Goal: Use online tool/utility: Utilize a website feature to perform a specific function

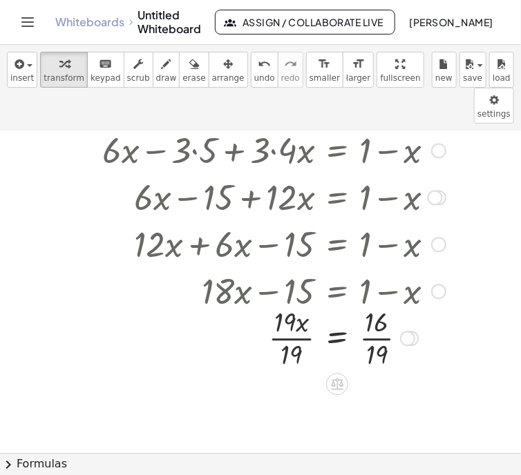
scroll to position [99, 0]
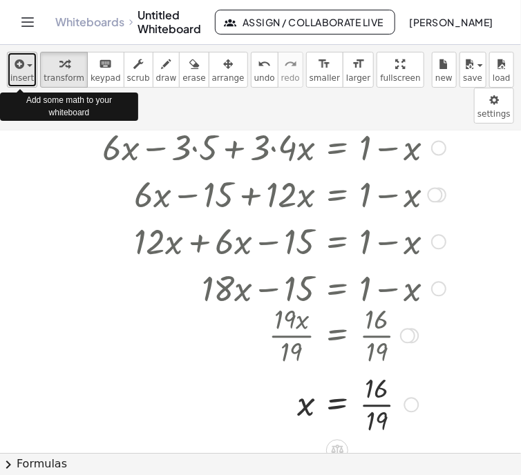
click at [28, 67] on span "button" at bounding box center [30, 65] width 6 height 3
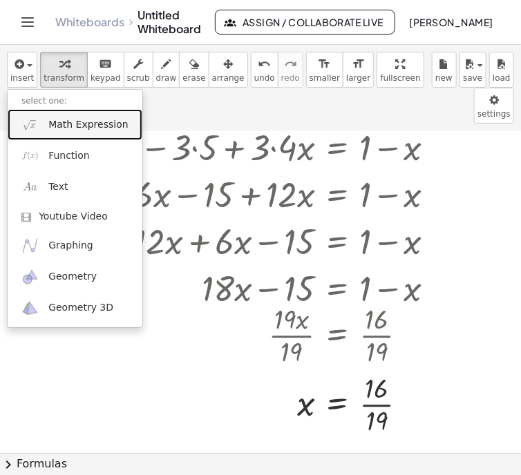
click at [54, 124] on span "Math Expression" at bounding box center [87, 125] width 79 height 14
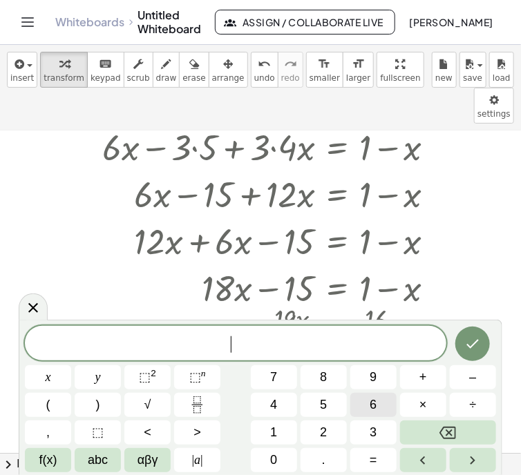
click at [370, 407] on span "6" at bounding box center [372, 405] width 7 height 19
click at [41, 408] on button "(" at bounding box center [48, 405] width 46 height 24
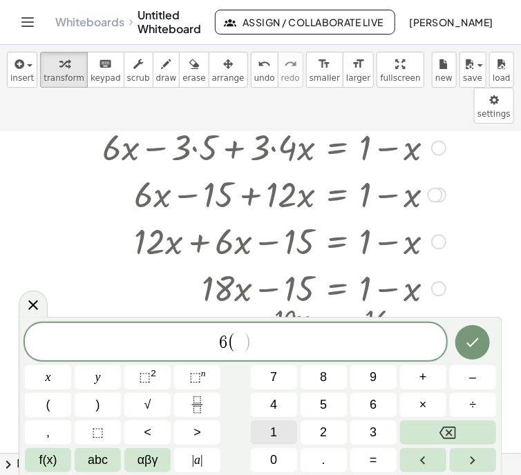
click at [273, 429] on span "1" at bounding box center [273, 432] width 7 height 19
click at [370, 409] on span "6" at bounding box center [372, 405] width 7 height 19
click at [467, 398] on button "÷" at bounding box center [472, 405] width 46 height 24
click at [273, 429] on span "1" at bounding box center [273, 432] width 7 height 19
click at [373, 376] on span "9" at bounding box center [372, 377] width 7 height 19
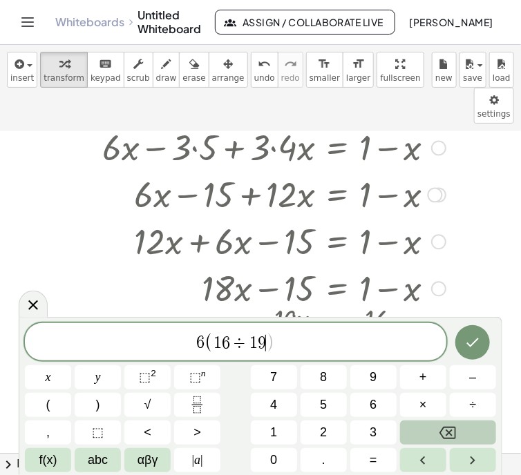
click at [437, 431] on button "Backspace" at bounding box center [448, 432] width 96 height 24
click at [438, 431] on button "Backspace" at bounding box center [448, 432] width 96 height 24
click at [437, 430] on button "Backspace" at bounding box center [448, 432] width 96 height 24
click at [436, 431] on button "Backspace" at bounding box center [448, 432] width 96 height 24
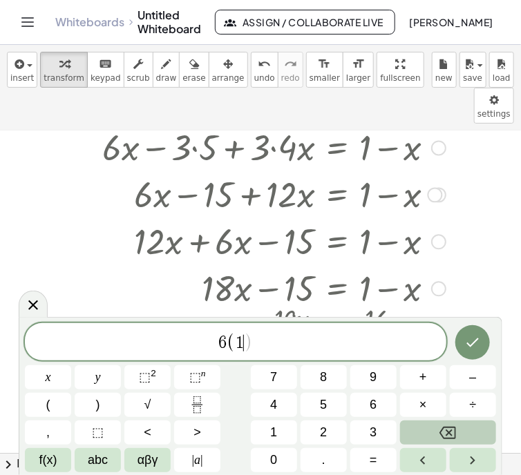
click at [434, 431] on button "Backspace" at bounding box center [448, 432] width 96 height 24
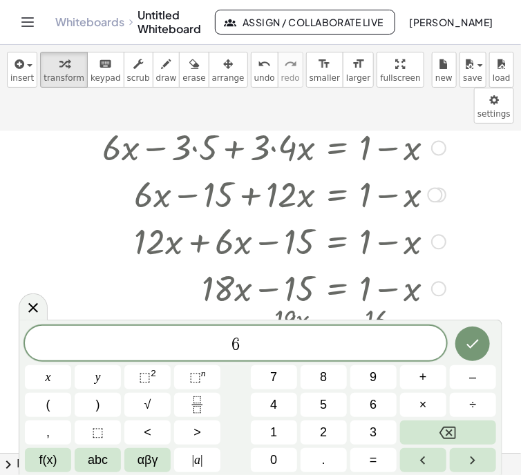
click at [34, 309] on icon at bounding box center [33, 308] width 10 height 10
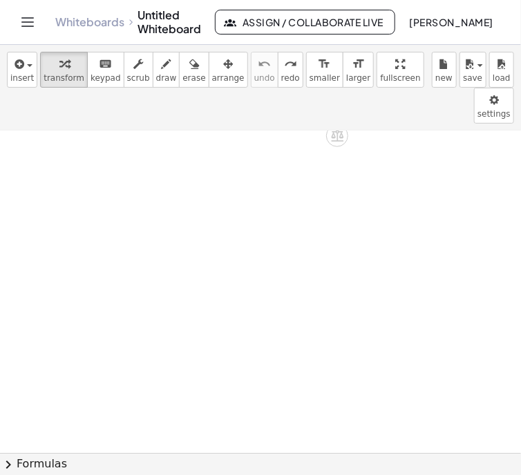
scroll to position [0, 0]
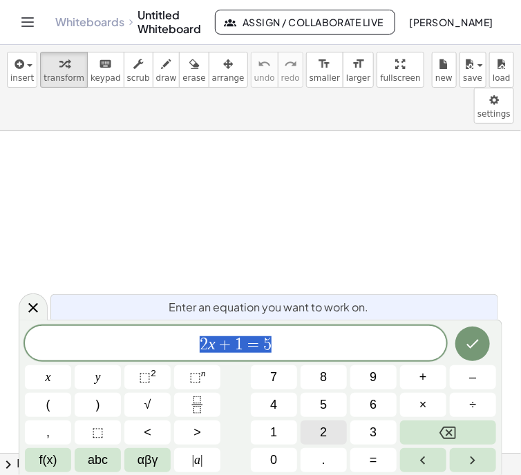
click at [318, 434] on button "2" at bounding box center [323, 432] width 46 height 24
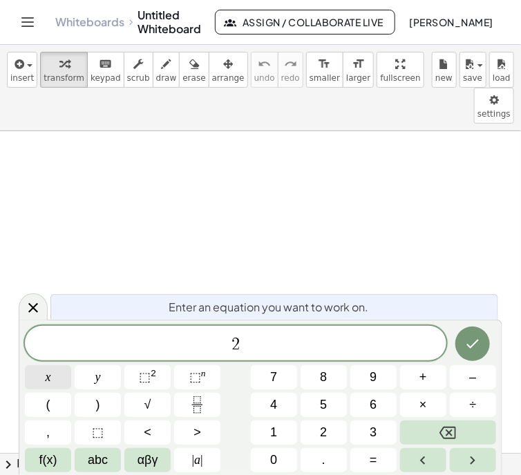
click at [50, 379] on span "x" at bounding box center [49, 377] width 6 height 19
click at [420, 376] on span "+" at bounding box center [423, 377] width 8 height 19
click at [368, 429] on button "3" at bounding box center [373, 432] width 46 height 24
click at [36, 402] on button "(" at bounding box center [48, 405] width 46 height 24
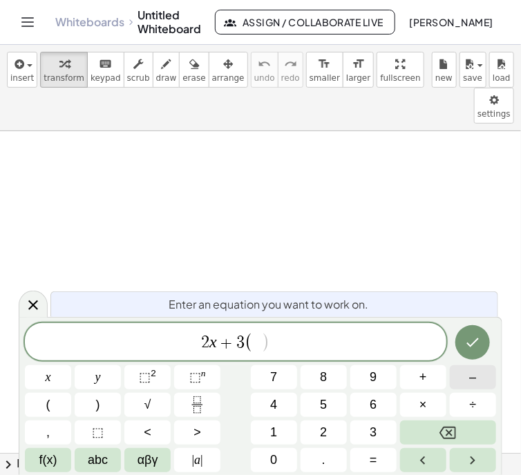
click at [463, 375] on button "–" at bounding box center [472, 377] width 46 height 24
click at [315, 400] on button "5" at bounding box center [323, 405] width 46 height 24
click at [419, 373] on span "+" at bounding box center [423, 377] width 8 height 19
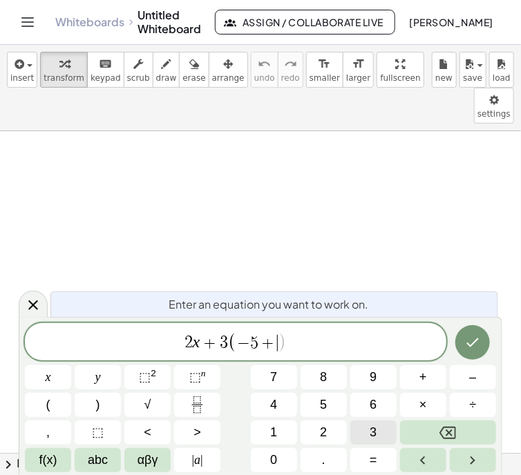
click at [364, 430] on button "3" at bounding box center [373, 432] width 46 height 24
click at [52, 376] on button "x" at bounding box center [48, 377] width 46 height 24
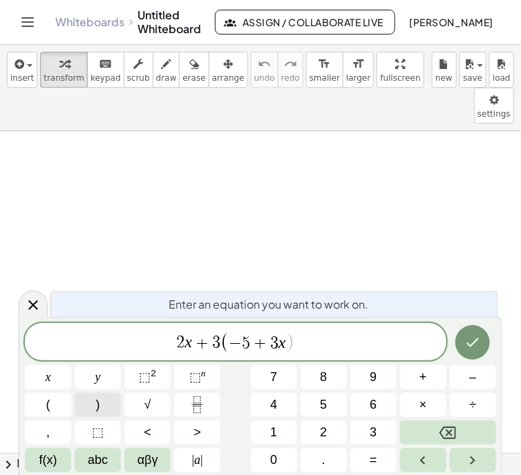
click at [99, 405] on button ")" at bounding box center [98, 405] width 46 height 24
click at [370, 458] on span "=" at bounding box center [373, 460] width 8 height 19
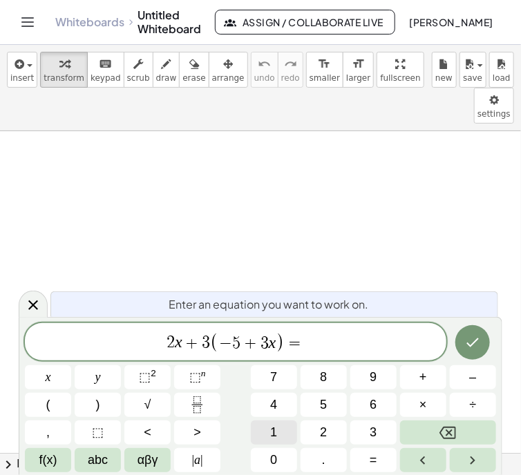
click at [272, 429] on span "1" at bounding box center [273, 432] width 7 height 19
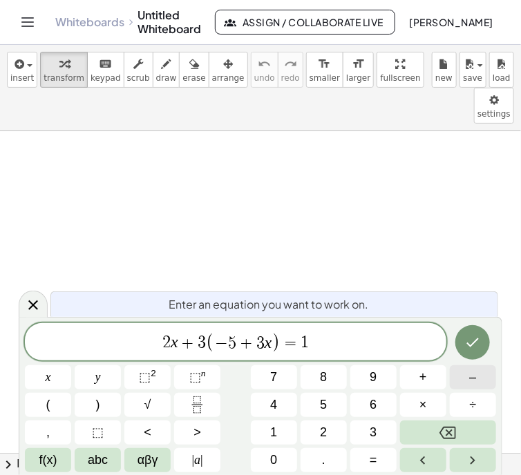
click at [466, 376] on button "–" at bounding box center [472, 377] width 46 height 24
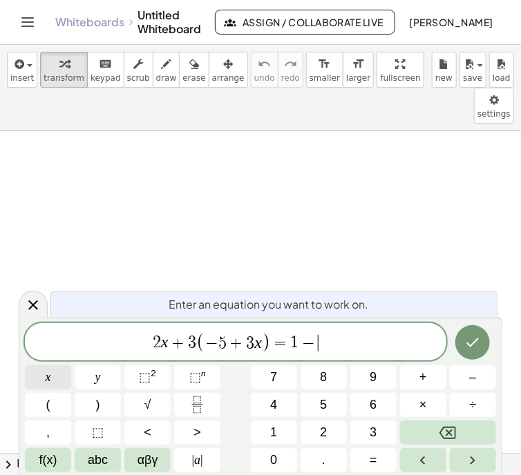
click at [43, 373] on button "x" at bounding box center [48, 377] width 46 height 24
click at [469, 342] on icon "Done" at bounding box center [472, 342] width 17 height 17
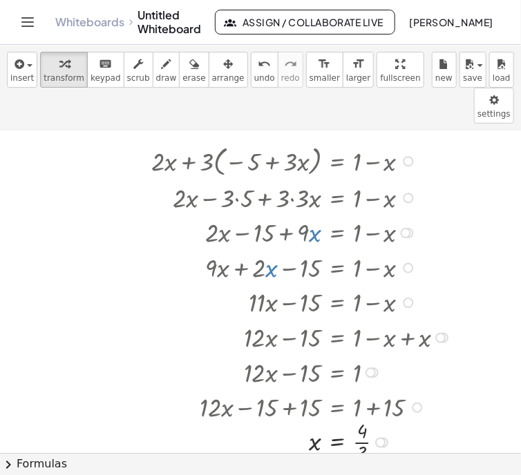
scroll to position [33, 0]
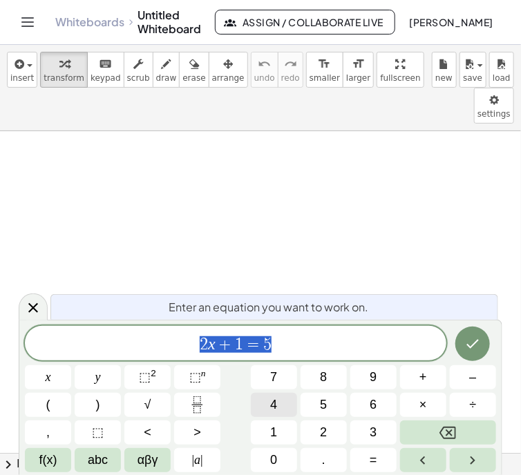
click at [276, 402] on span "4" at bounding box center [273, 405] width 7 height 19
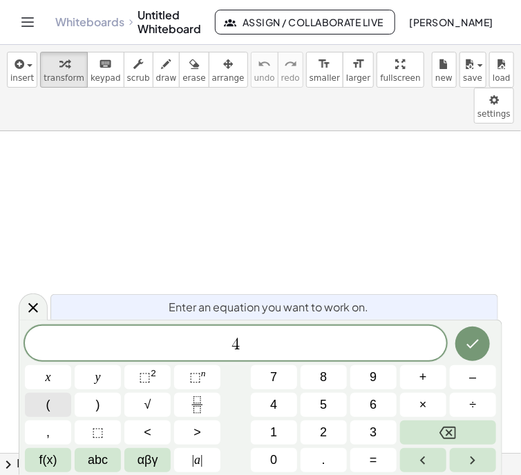
click at [46, 402] on span "(" at bounding box center [48, 405] width 4 height 19
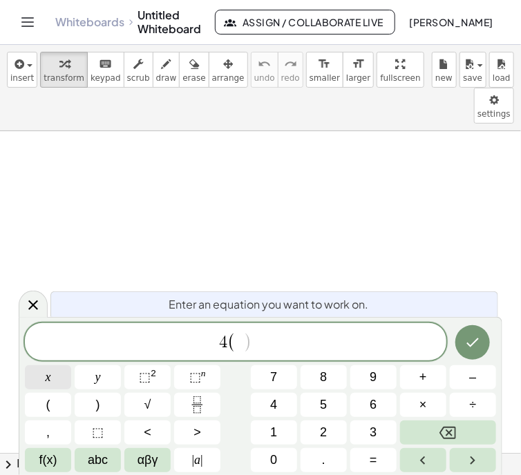
click at [48, 377] on span "x" at bounding box center [49, 377] width 6 height 19
click at [455, 378] on button "–" at bounding box center [472, 377] width 46 height 24
click at [314, 431] on button "2" at bounding box center [323, 432] width 46 height 24
click at [94, 402] on button ")" at bounding box center [98, 405] width 46 height 24
click at [362, 459] on button "=" at bounding box center [373, 460] width 46 height 24
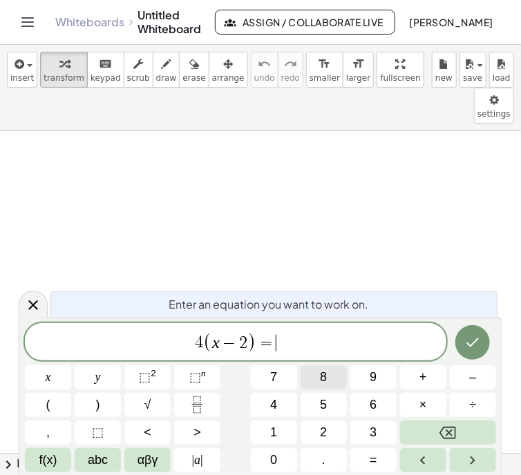
click at [322, 376] on span "8" at bounding box center [323, 377] width 7 height 19
click at [38, 376] on button "x" at bounding box center [48, 377] width 46 height 24
click at [467, 375] on button "–" at bounding box center [472, 377] width 46 height 24
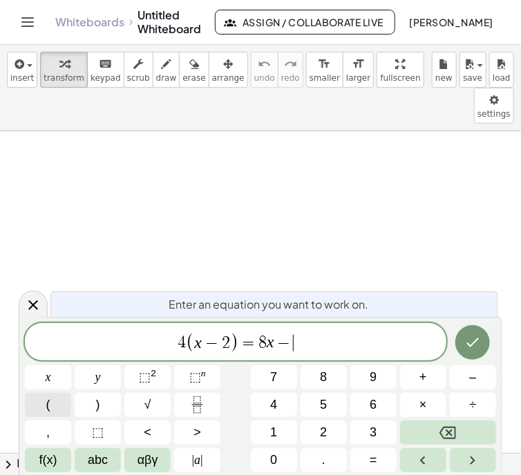
click at [52, 401] on button "(" at bounding box center [48, 405] width 46 height 24
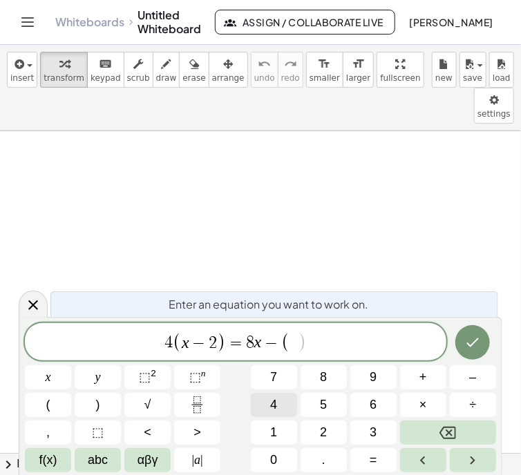
click at [273, 404] on span "4" at bounding box center [273, 405] width 7 height 19
click at [41, 375] on button "x" at bounding box center [48, 377] width 46 height 24
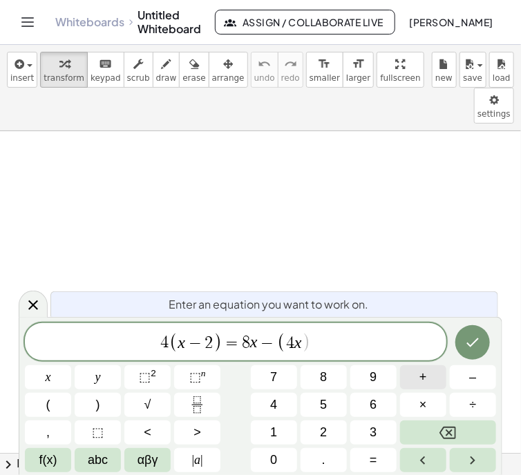
click at [414, 372] on button "+" at bounding box center [423, 377] width 46 height 24
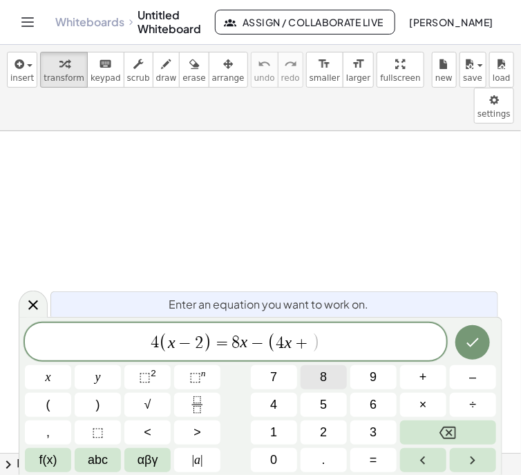
click at [319, 375] on button "8" at bounding box center [323, 377] width 46 height 24
click at [96, 402] on span ")" at bounding box center [98, 405] width 4 height 19
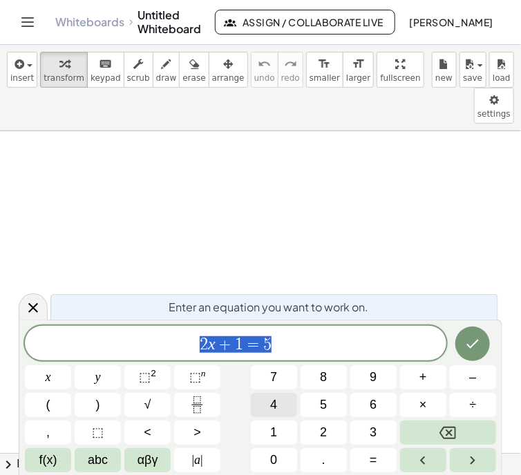
click at [266, 403] on button "4" at bounding box center [274, 405] width 46 height 24
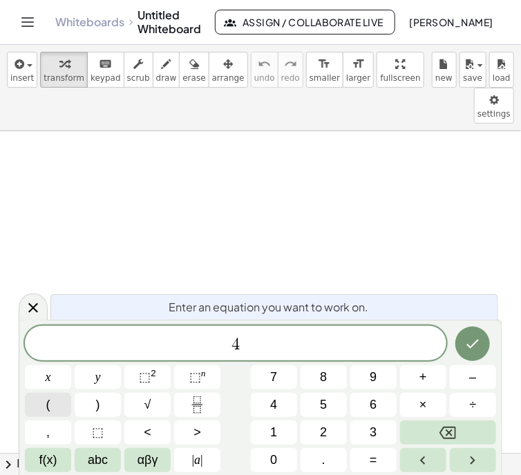
click at [55, 406] on button "(" at bounding box center [48, 405] width 46 height 24
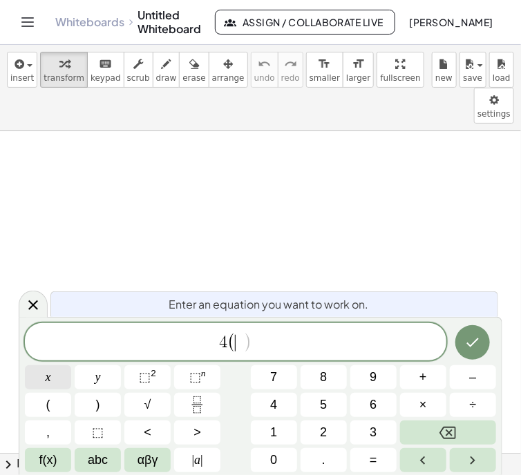
click at [48, 371] on span "x" at bounding box center [49, 377] width 6 height 19
click at [464, 376] on button "–" at bounding box center [472, 377] width 46 height 24
click at [316, 425] on button "2" at bounding box center [323, 432] width 46 height 24
click at [96, 402] on span ")" at bounding box center [98, 405] width 4 height 19
click at [371, 460] on span "=" at bounding box center [373, 460] width 8 height 19
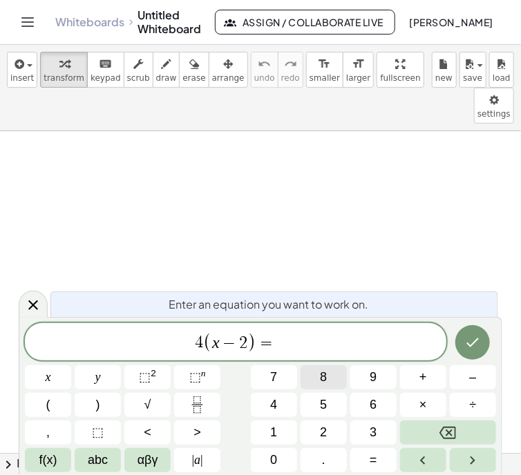
click at [320, 376] on span "8" at bounding box center [323, 377] width 7 height 19
click at [42, 376] on button "x" at bounding box center [48, 377] width 46 height 24
click at [461, 376] on button "–" at bounding box center [472, 377] width 46 height 24
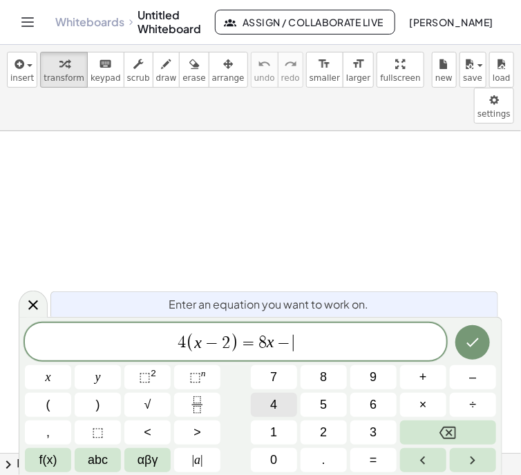
click at [264, 402] on button "4" at bounding box center [274, 405] width 46 height 24
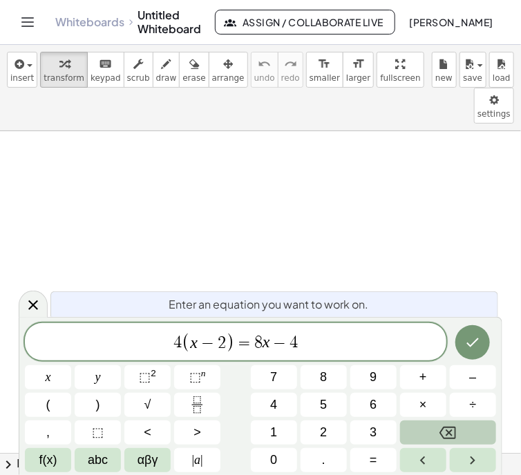
click at [448, 428] on icon "Backspace" at bounding box center [447, 433] width 17 height 17
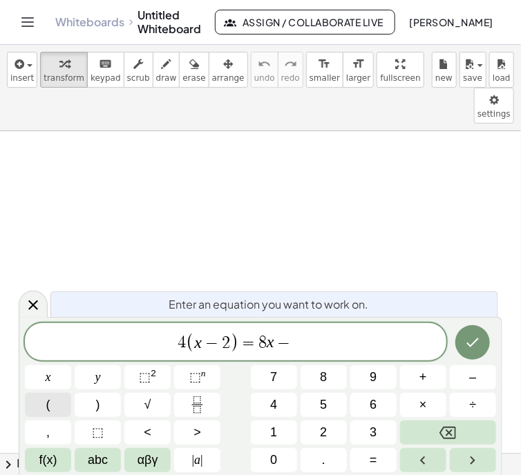
click at [46, 403] on span "(" at bounding box center [48, 405] width 4 height 19
click at [265, 402] on button "4" at bounding box center [274, 405] width 46 height 24
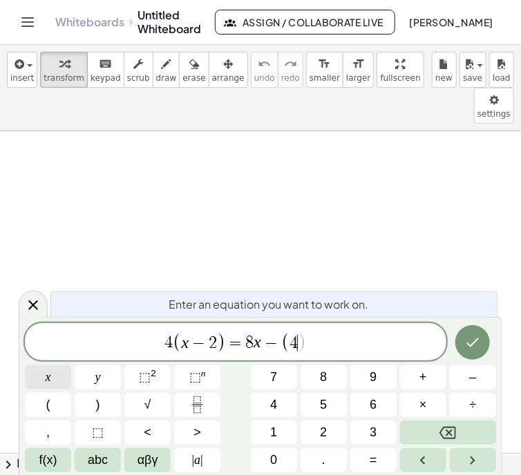
click at [52, 375] on button "x" at bounding box center [48, 377] width 46 height 24
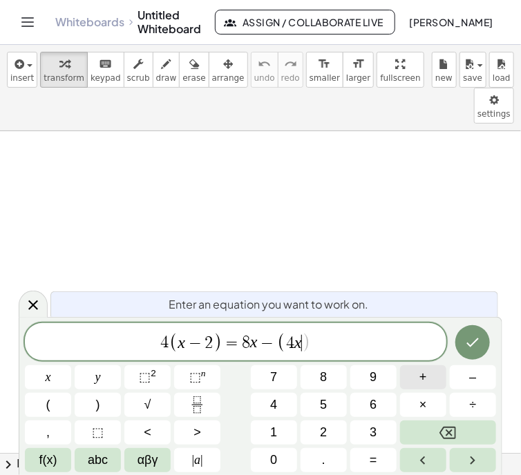
click at [415, 378] on button "+" at bounding box center [423, 377] width 46 height 24
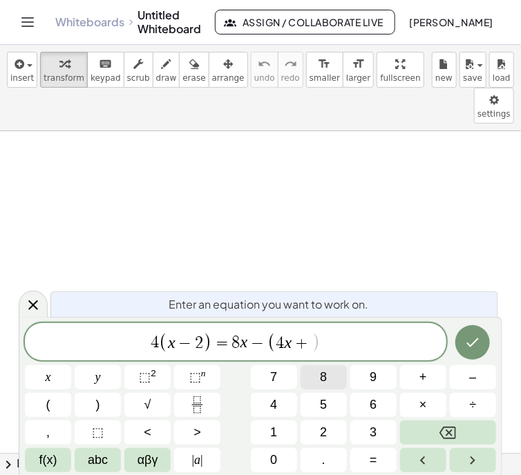
click at [320, 376] on span "8" at bounding box center [323, 377] width 7 height 19
click at [99, 403] on button ")" at bounding box center [98, 405] width 46 height 24
click at [465, 340] on icon "Done" at bounding box center [472, 342] width 17 height 17
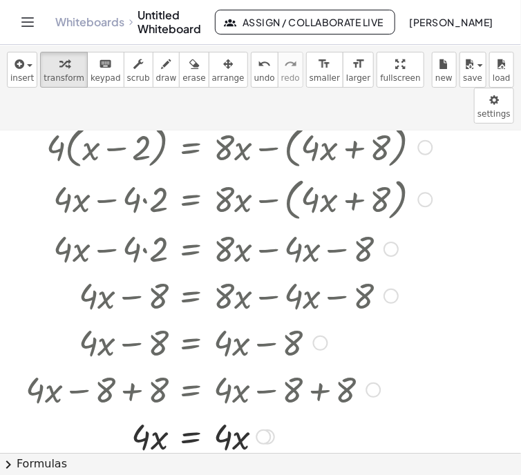
scroll to position [39, 0]
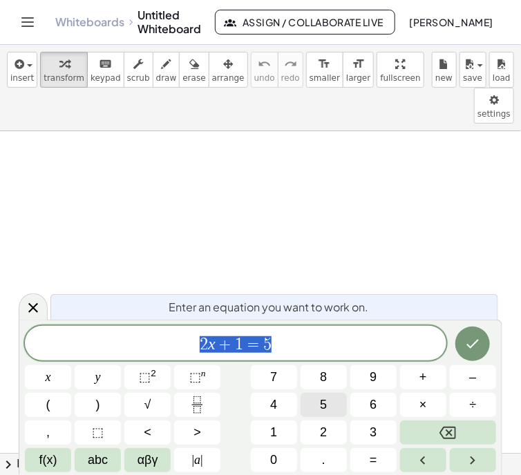
click at [313, 405] on button "5" at bounding box center [323, 405] width 46 height 24
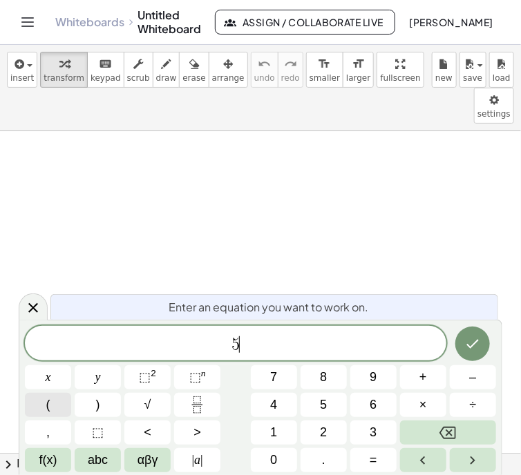
click at [53, 405] on button "(" at bounding box center [48, 405] width 46 height 24
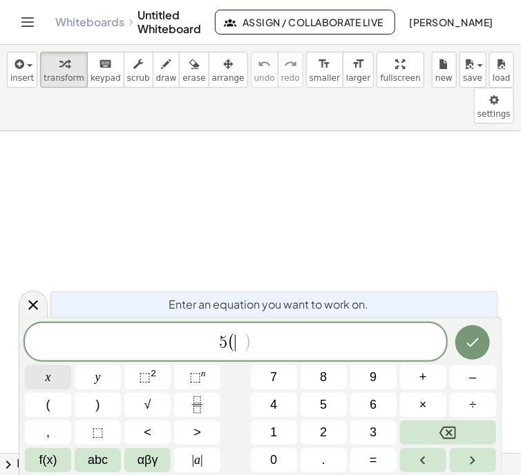
click at [47, 373] on span "x" at bounding box center [49, 377] width 6 height 19
click at [463, 376] on button "–" at bounding box center [472, 377] width 46 height 24
click at [318, 374] on button "8" at bounding box center [323, 377] width 46 height 24
click at [96, 411] on span ")" at bounding box center [98, 405] width 4 height 19
click at [364, 460] on button "=" at bounding box center [373, 460] width 46 height 24
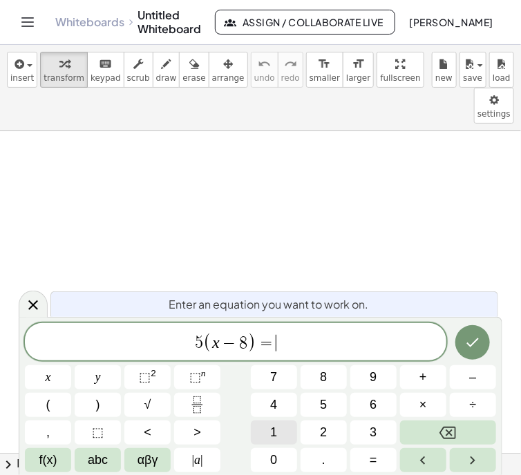
click at [271, 430] on span "1" at bounding box center [273, 432] width 7 height 19
click at [261, 458] on button "0" at bounding box center [274, 460] width 46 height 24
click at [41, 378] on button "x" at bounding box center [48, 377] width 46 height 24
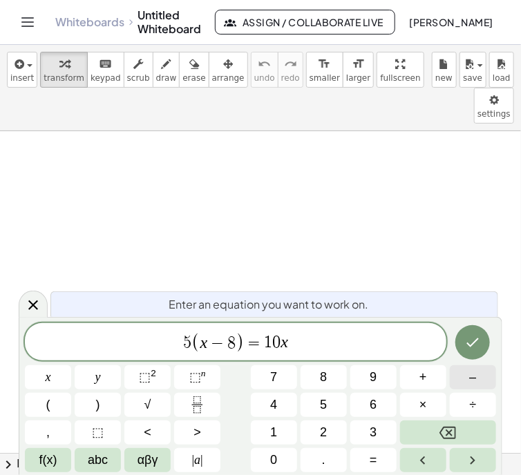
click at [464, 378] on button "–" at bounding box center [472, 377] width 46 height 24
click at [329, 401] on button "5" at bounding box center [323, 405] width 46 height 24
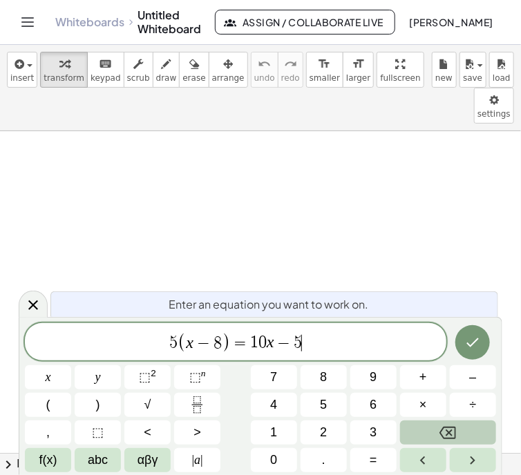
click at [439, 434] on button "Backspace" at bounding box center [448, 432] width 96 height 24
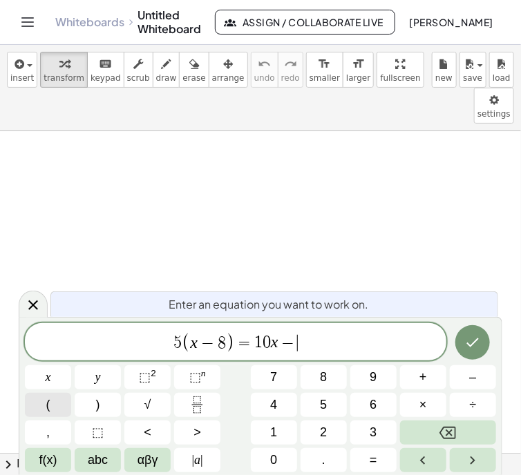
click at [48, 407] on span "(" at bounding box center [48, 405] width 4 height 19
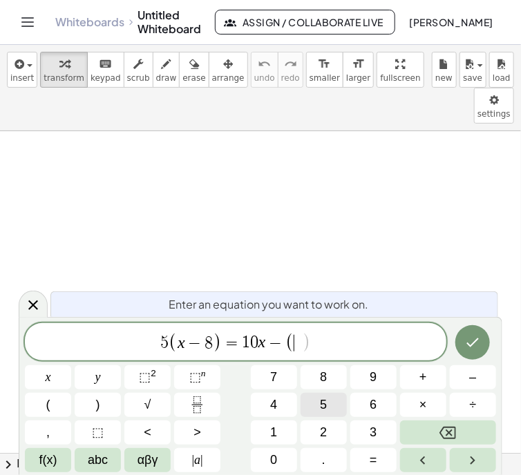
click at [313, 408] on button "5" at bounding box center [323, 405] width 46 height 24
click at [44, 373] on button "x" at bounding box center [48, 377] width 46 height 24
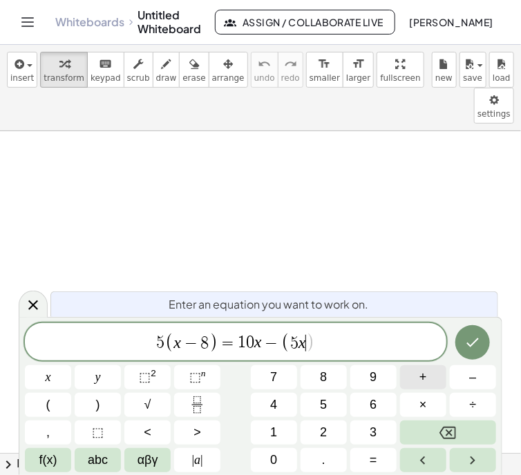
click at [464, 376] on button "–" at bounding box center [472, 377] width 46 height 24
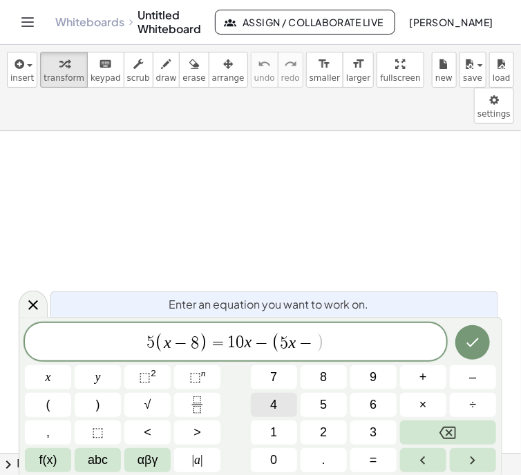
click at [278, 402] on button "4" at bounding box center [274, 405] width 46 height 24
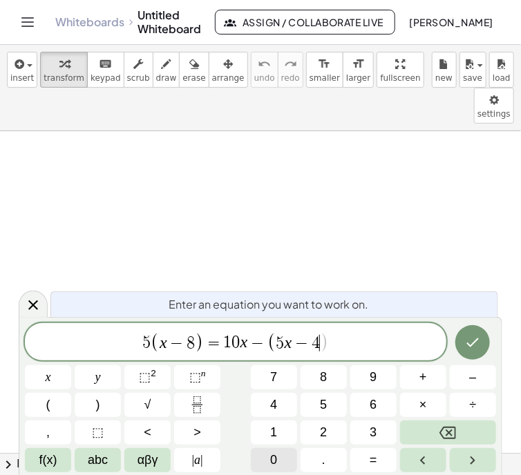
click at [271, 449] on button "0" at bounding box center [274, 460] width 46 height 24
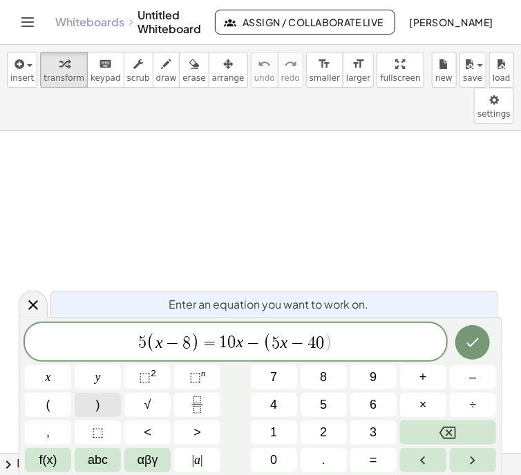
click at [108, 405] on button ")" at bounding box center [98, 405] width 46 height 24
click at [472, 342] on icon "Done" at bounding box center [472, 342] width 17 height 17
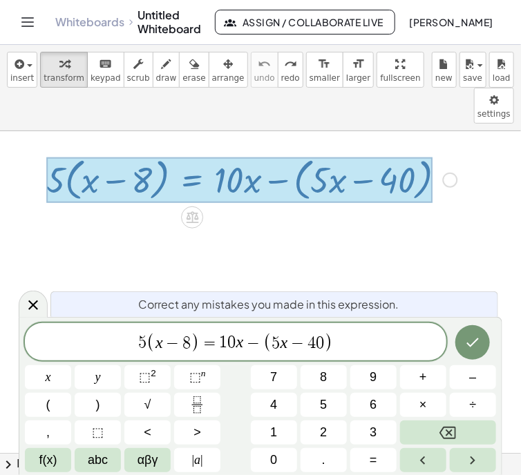
click at [304, 344] on span "−" at bounding box center [297, 343] width 20 height 17
click at [305, 342] on span "=" at bounding box center [297, 343] width 20 height 17
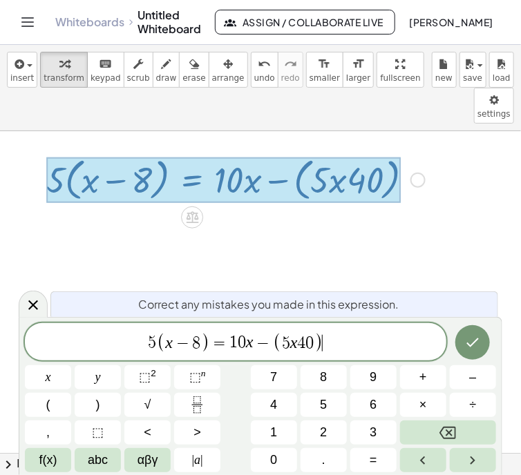
click at [295, 344] on var "x" at bounding box center [294, 342] width 8 height 18
click at [467, 339] on icon "Done" at bounding box center [472, 342] width 17 height 17
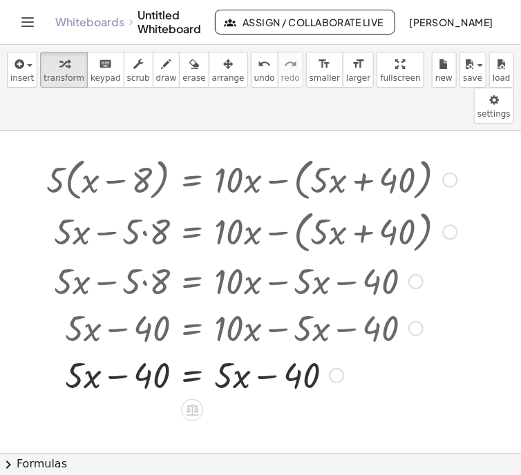
click at [376, 52] on button "fullscreen" at bounding box center [399, 70] width 47 height 36
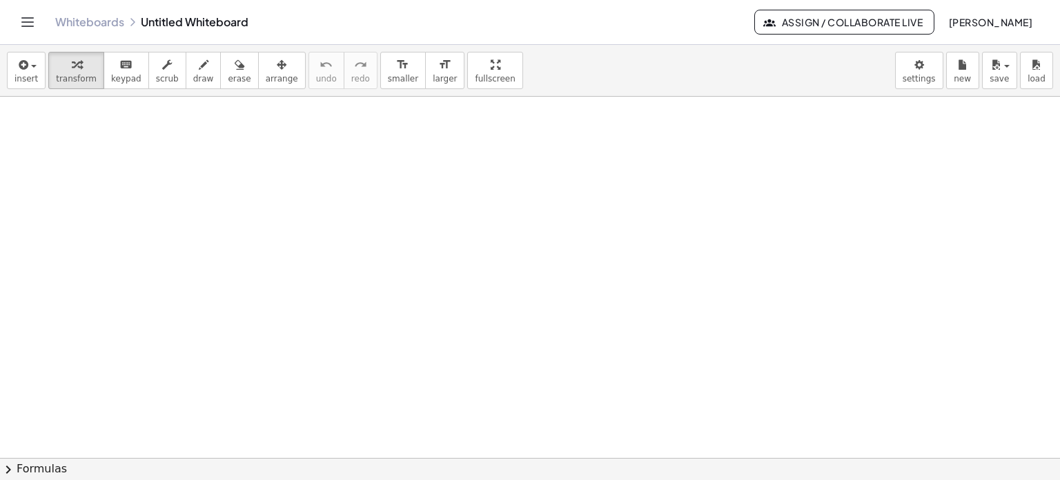
click at [817, 74] on div "insert select one: Math Expression Function Text Youtube Video Graphing Geometr…" at bounding box center [530, 71] width 1060 height 52
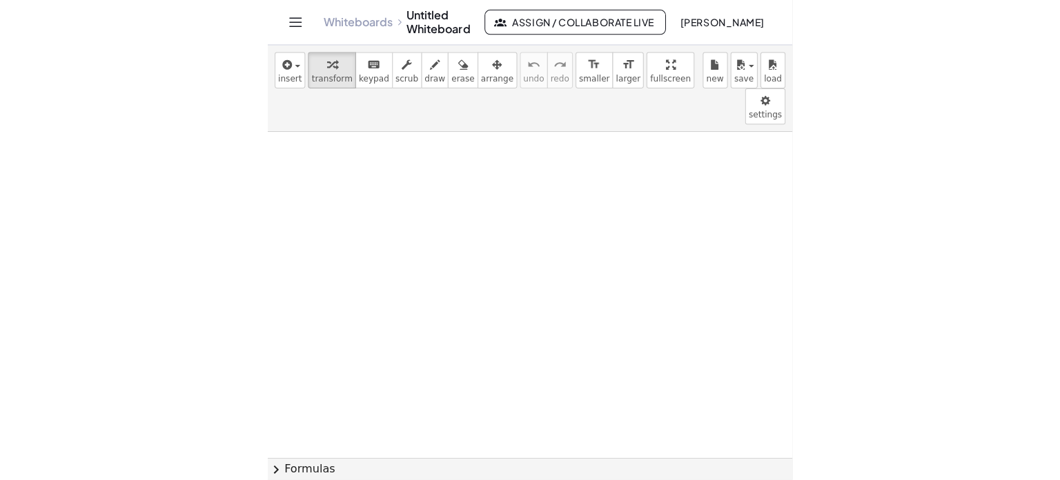
scroll to position [1, 0]
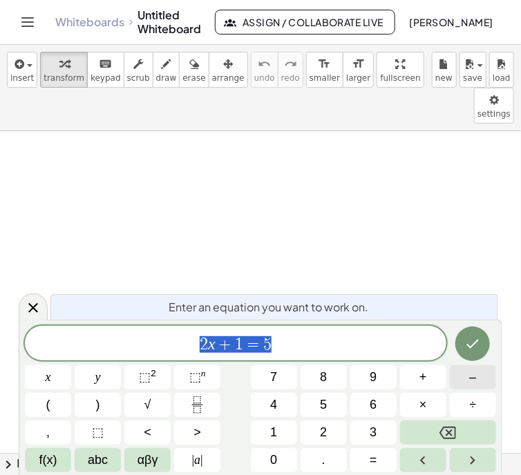
click at [458, 380] on button "–" at bounding box center [472, 377] width 46 height 24
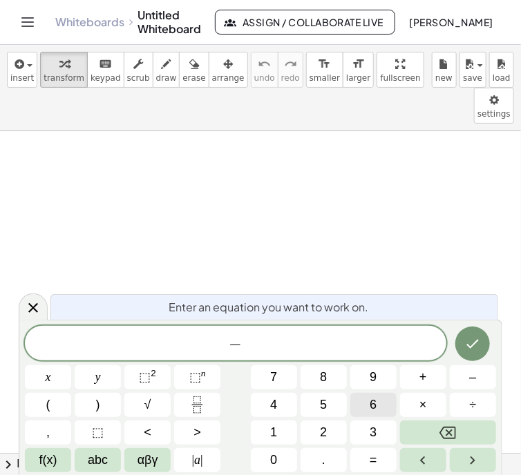
click at [370, 401] on span "6" at bounding box center [372, 405] width 7 height 19
click at [46, 403] on span "(" at bounding box center [48, 405] width 4 height 19
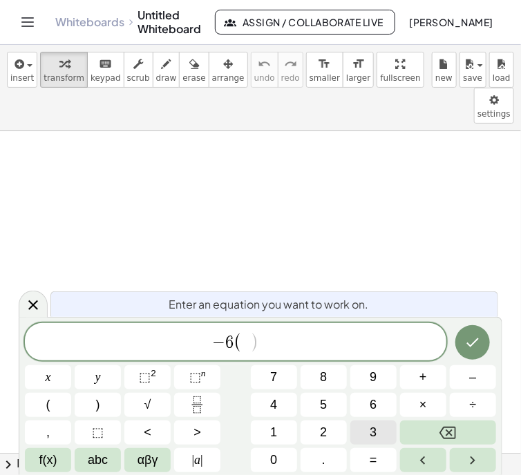
click at [360, 428] on button "3" at bounding box center [373, 432] width 46 height 24
click at [48, 377] on span "x" at bounding box center [49, 377] width 6 height 19
click at [464, 378] on button "–" at bounding box center [472, 377] width 46 height 24
click at [370, 425] on span "3" at bounding box center [372, 432] width 7 height 19
click at [96, 404] on span ")" at bounding box center [98, 405] width 4 height 19
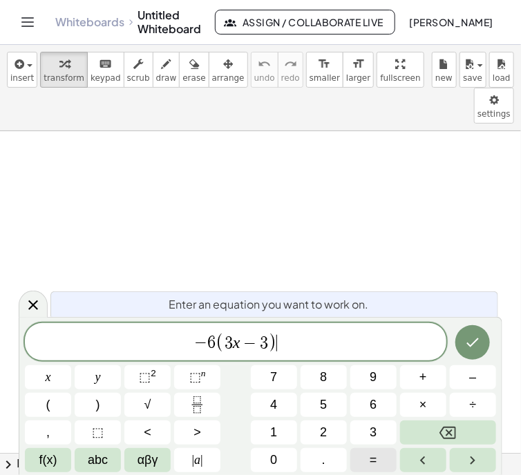
click at [365, 456] on button "=" at bounding box center [373, 460] width 46 height 24
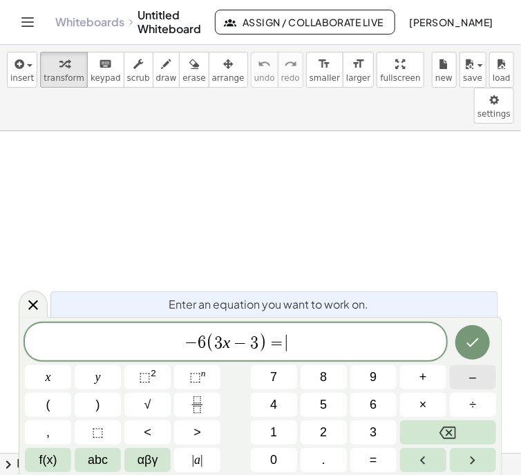
click at [467, 379] on button "–" at bounding box center [472, 377] width 46 height 24
click at [284, 429] on button "1" at bounding box center [274, 432] width 46 height 24
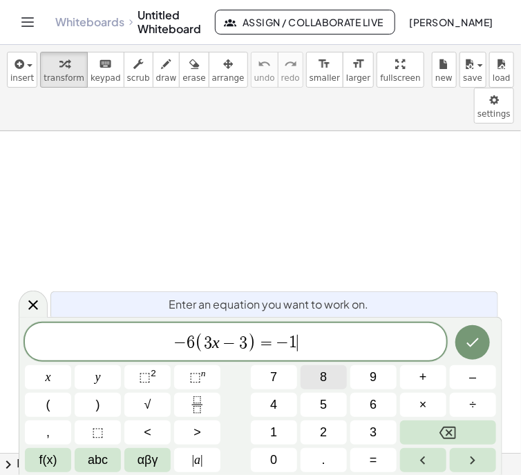
click at [323, 372] on span "8" at bounding box center [323, 377] width 7 height 19
click at [37, 378] on button "x" at bounding box center [48, 377] width 46 height 24
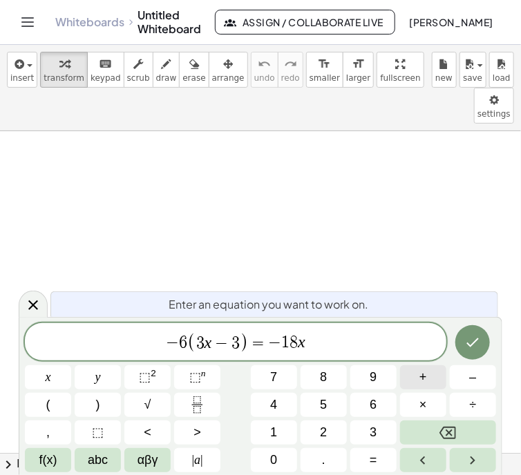
click at [419, 378] on span "+" at bounding box center [423, 377] width 8 height 19
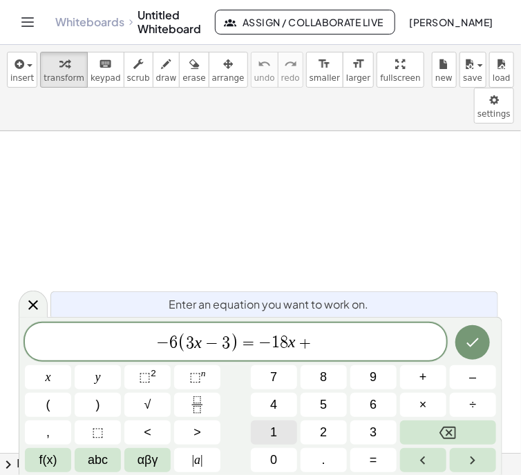
click at [272, 425] on span "1" at bounding box center [273, 432] width 7 height 19
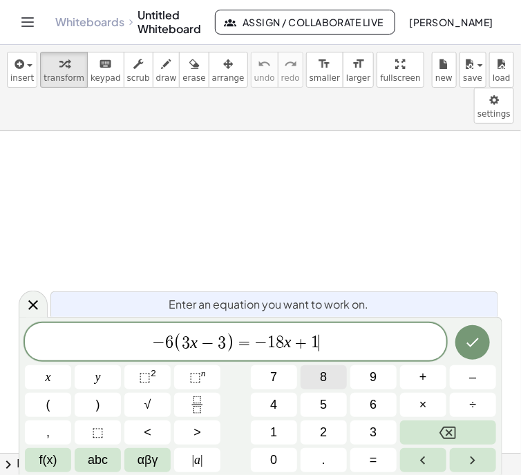
click at [323, 368] on span "8" at bounding box center [323, 377] width 7 height 19
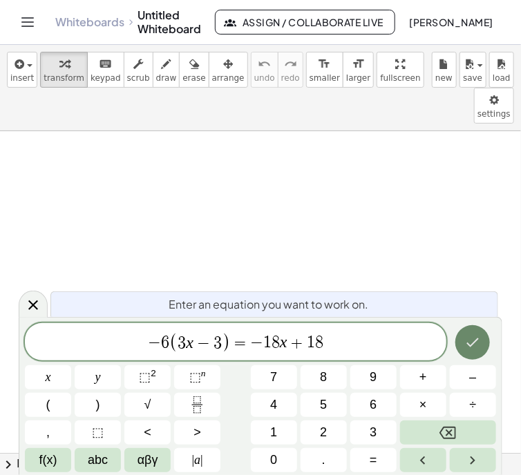
click at [472, 341] on icon "Done" at bounding box center [472, 342] width 17 height 17
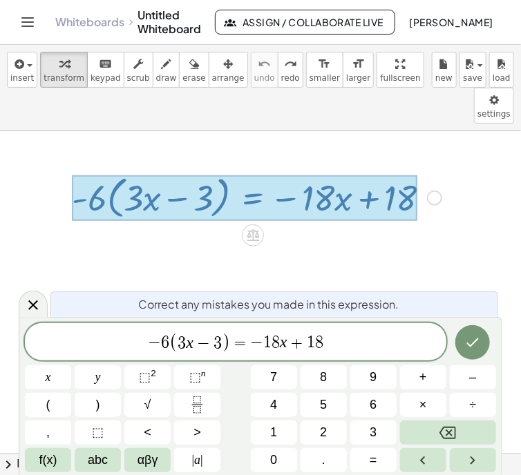
click at [168, 342] on span "− 6 ( 3 x − 3 ) = − 1 8 x + 1 8 ​" at bounding box center [235, 342] width 421 height 23
click at [171, 343] on span "(" at bounding box center [173, 343] width 9 height 20
click at [222, 340] on span ")" at bounding box center [226, 343] width 9 height 20
click at [432, 379] on button "+" at bounding box center [423, 377] width 46 height 24
click at [276, 404] on span "4" at bounding box center [273, 405] width 7 height 19
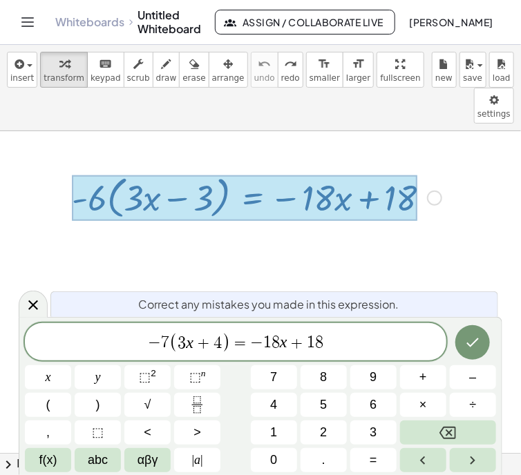
click at [280, 342] on var "x" at bounding box center [284, 342] width 8 height 18
click at [313, 346] on span "1" at bounding box center [311, 343] width 8 height 17
click at [469, 336] on icon "Done" at bounding box center [472, 342] width 17 height 17
